Goal: Information Seeking & Learning: Learn about a topic

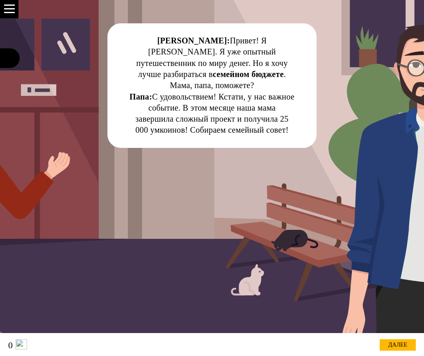
click at [397, 343] on div "далее" at bounding box center [398, 345] width 36 height 11
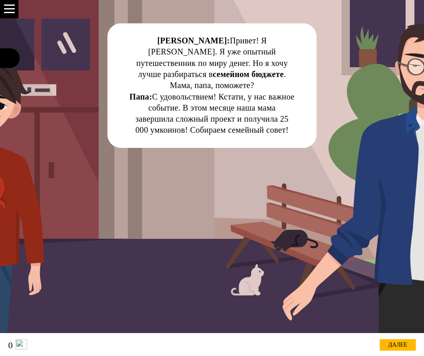
click at [398, 345] on div "далее" at bounding box center [398, 345] width 36 height 11
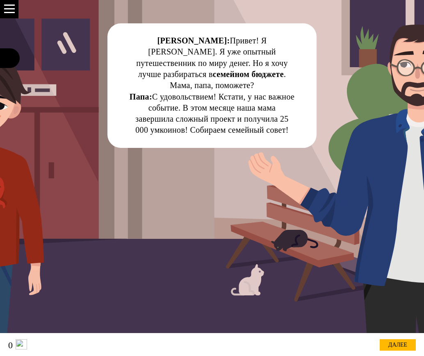
click at [398, 345] on div "далее" at bounding box center [398, 345] width 36 height 11
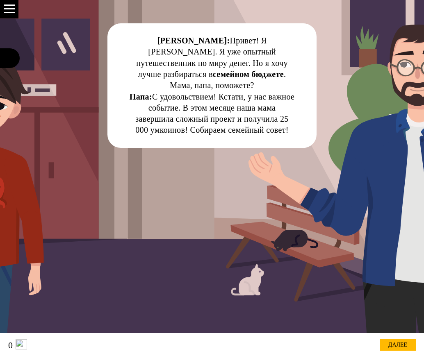
click at [398, 345] on div "далее" at bounding box center [398, 345] width 36 height 11
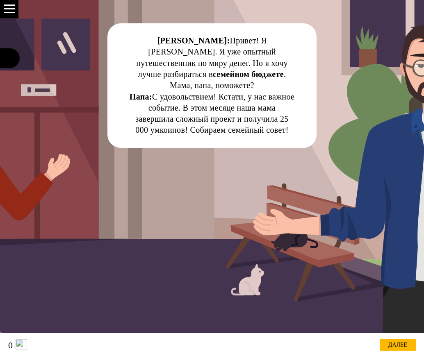
click at [398, 345] on div "далее" at bounding box center [398, 345] width 36 height 11
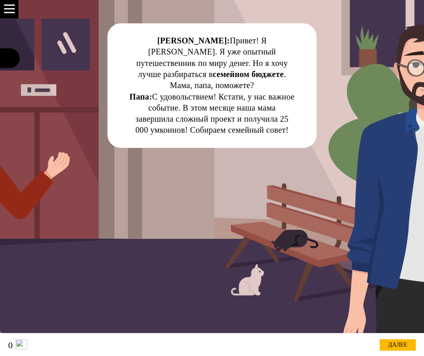
click at [398, 345] on div "далее" at bounding box center [398, 345] width 36 height 11
